Goal: Information Seeking & Learning: Learn about a topic

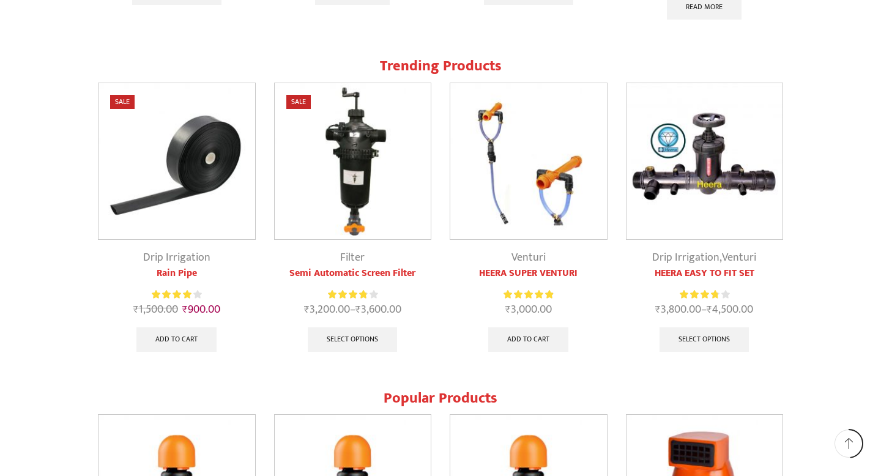
scroll to position [1126, 0]
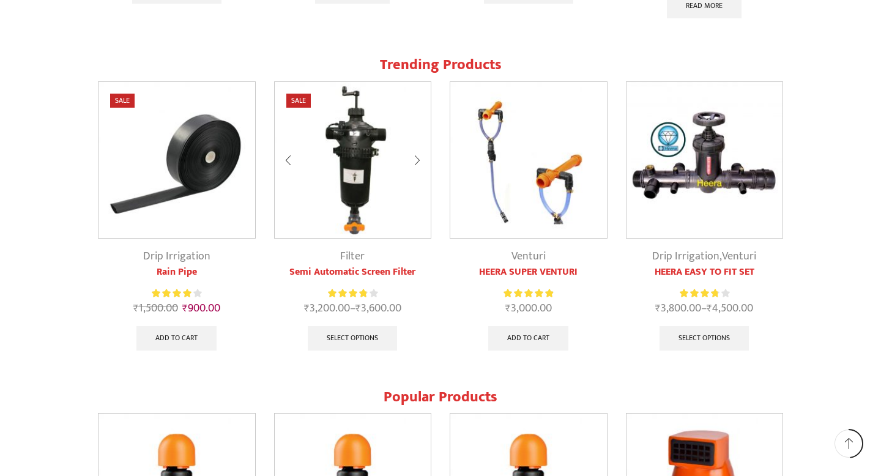
click at [353, 271] on link "Semi Automatic Screen Filter" at bounding box center [353, 272] width 158 height 15
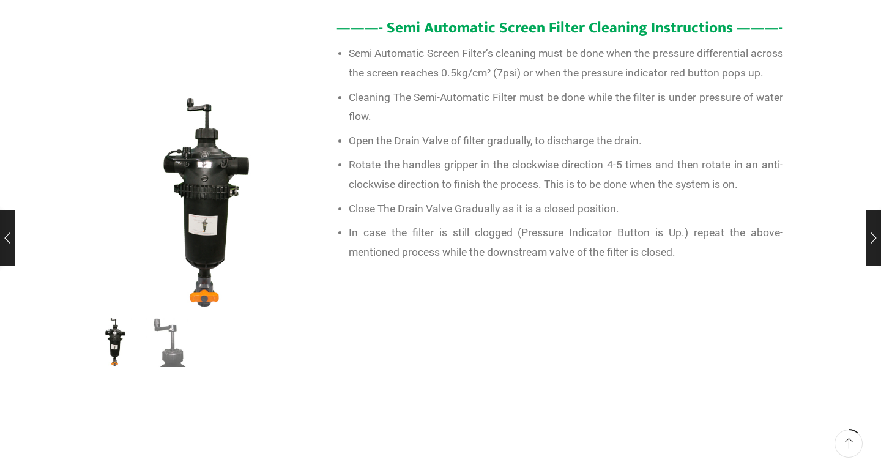
scroll to position [757, 0]
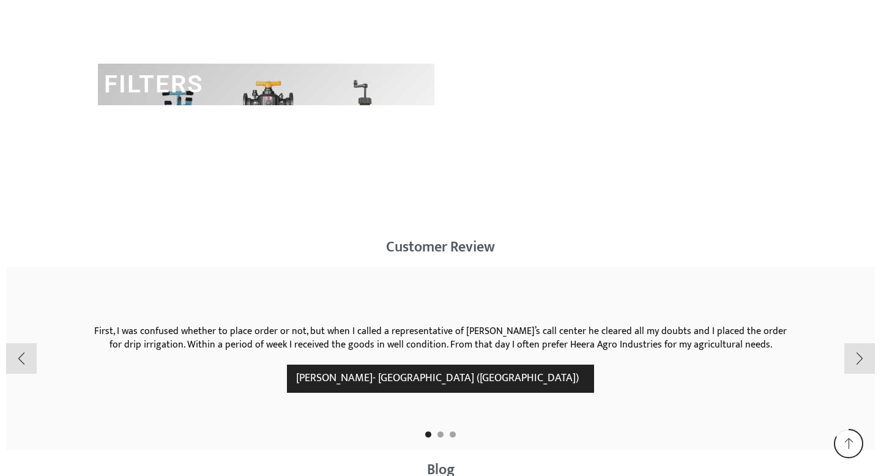
scroll to position [1960, 0]
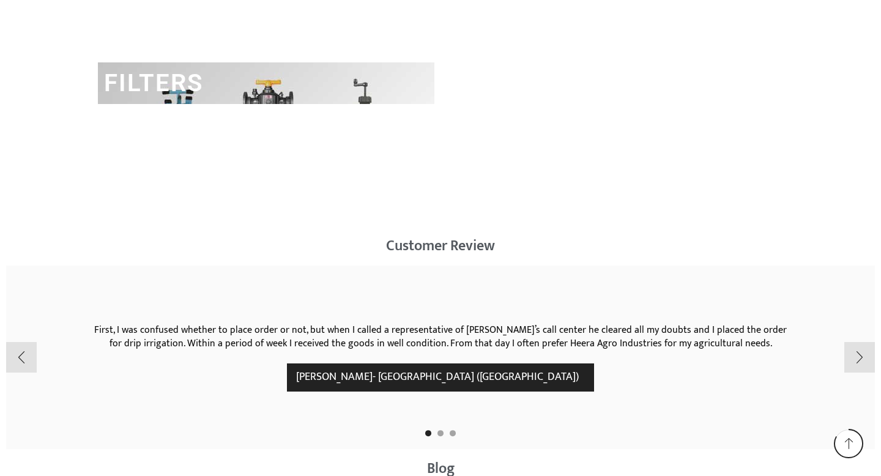
click at [195, 92] on link "FILTERS" at bounding box center [153, 83] width 99 height 29
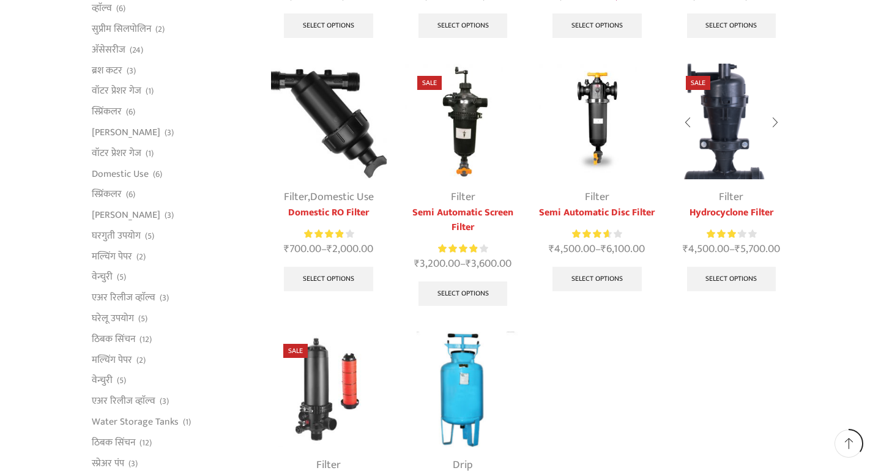
scroll to position [334, 0]
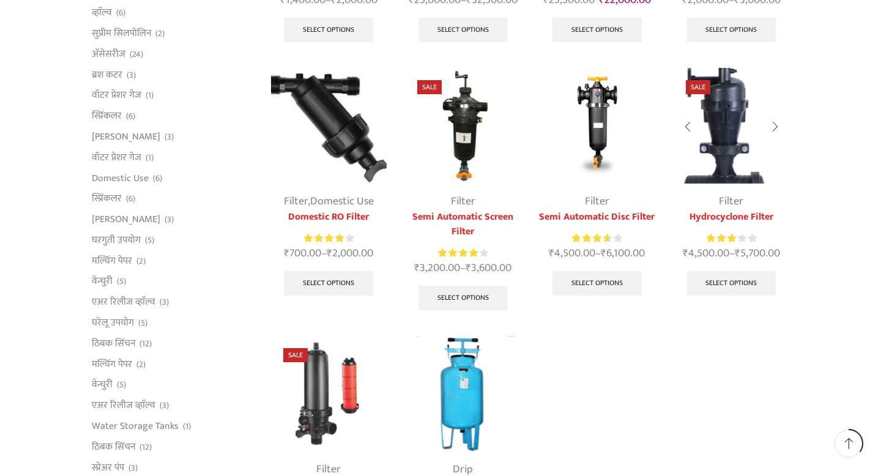
click at [739, 220] on link "Hydrocyclone Filter" at bounding box center [732, 217] width 116 height 15
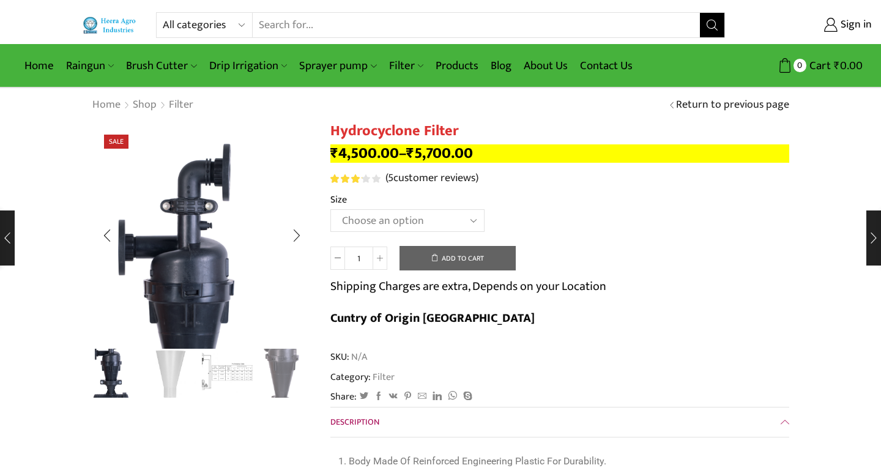
click at [231, 380] on img "3 / 4" at bounding box center [227, 372] width 51 height 51
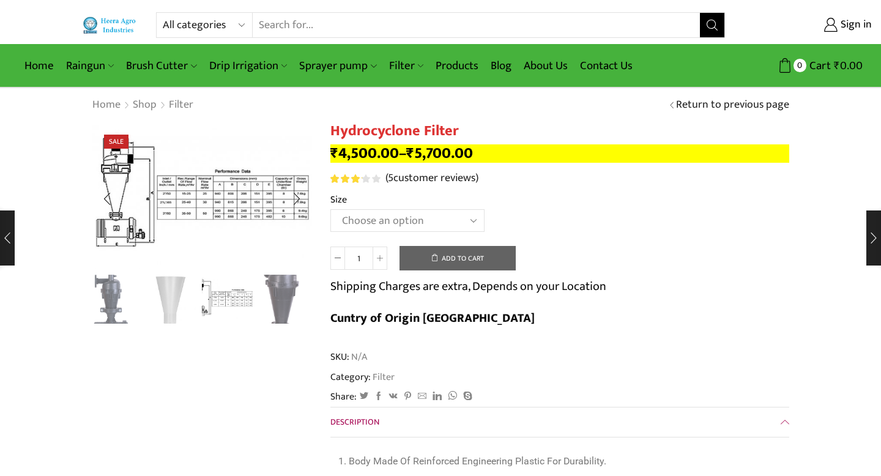
click at [169, 206] on img "3 / 4" at bounding box center [202, 195] width 220 height 146
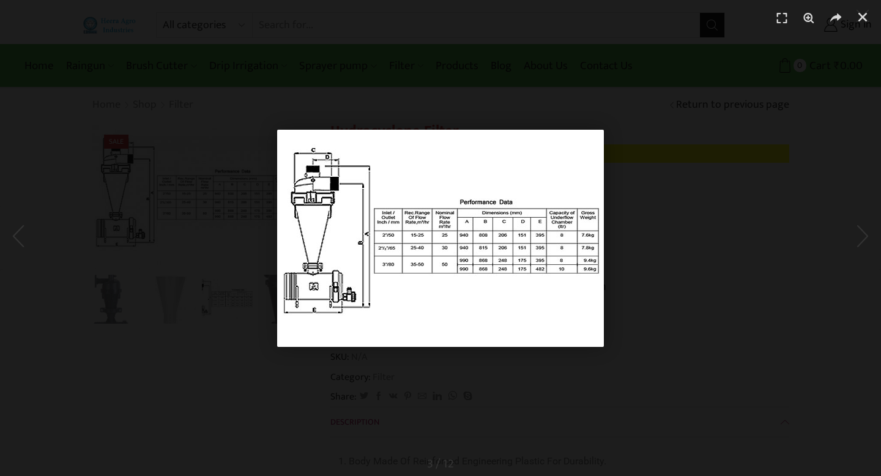
click at [409, 224] on img "1 / 1" at bounding box center [440, 238] width 327 height 217
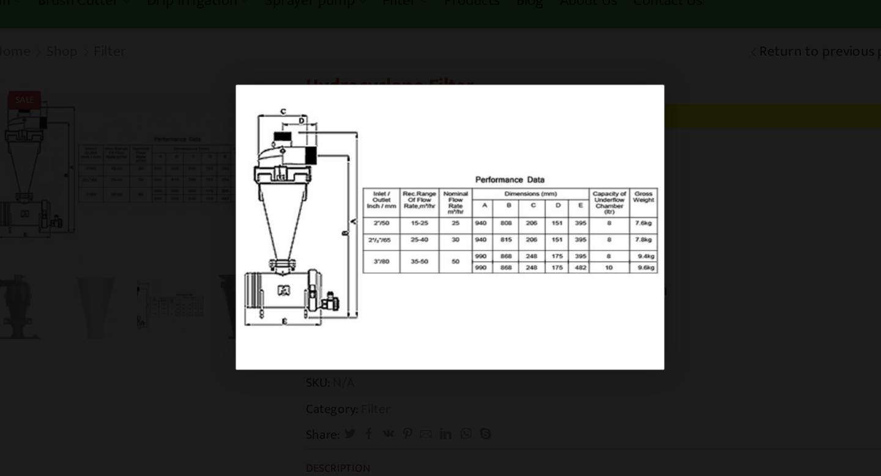
click at [665, 312] on div "1 / 1" at bounding box center [440, 238] width 795 height 390
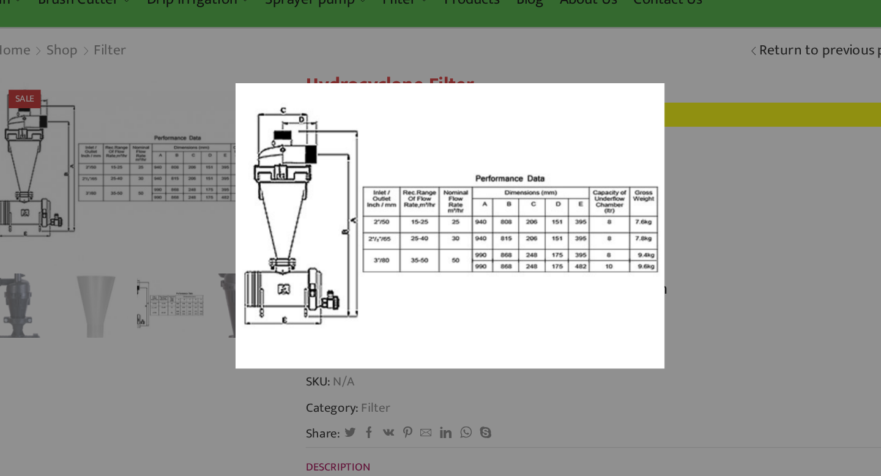
click at [594, 243] on img at bounding box center [440, 238] width 327 height 217
